Goal: Transaction & Acquisition: Purchase product/service

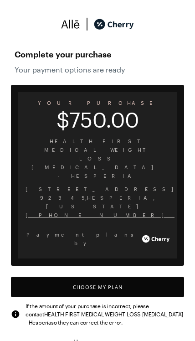
scroll to position [753, 0]
click at [122, 277] on button "Choose My Plan" at bounding box center [97, 287] width 173 height 21
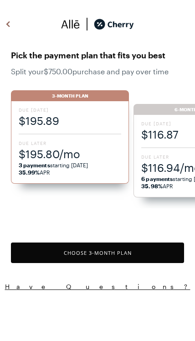
click at [167, 145] on div "Due [DATE] $116.87 Due Later $116.94/mo 6 payments starting [DATE] 35.98% APR" at bounding box center [192, 156] width 118 height 82
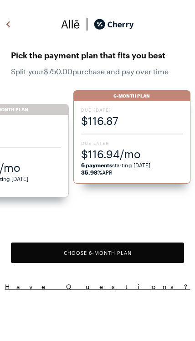
click at [123, 257] on button "Choose 6 -Month Plan" at bounding box center [97, 252] width 173 height 21
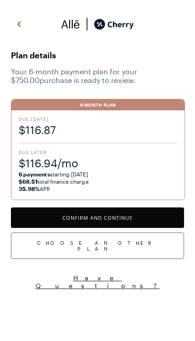
click at [122, 221] on button "Confirm and Continue" at bounding box center [97, 217] width 173 height 21
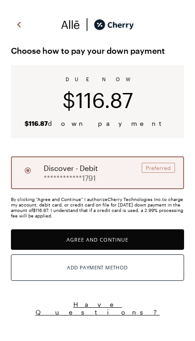
click at [130, 242] on button "Agree and Continue" at bounding box center [97, 239] width 173 height 21
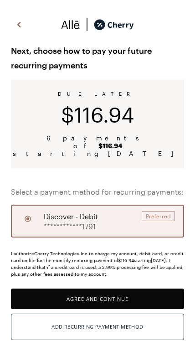
click at [132, 294] on button "Agree and Continue" at bounding box center [97, 298] width 173 height 21
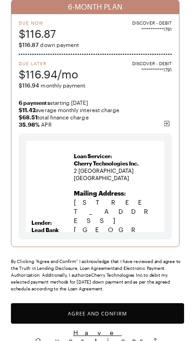
scroll to position [93, 0]
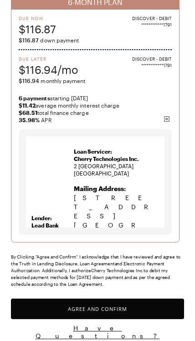
click at [116, 310] on button "Agree and Confirm" at bounding box center [97, 308] width 173 height 21
